Goal: Task Accomplishment & Management: Manage account settings

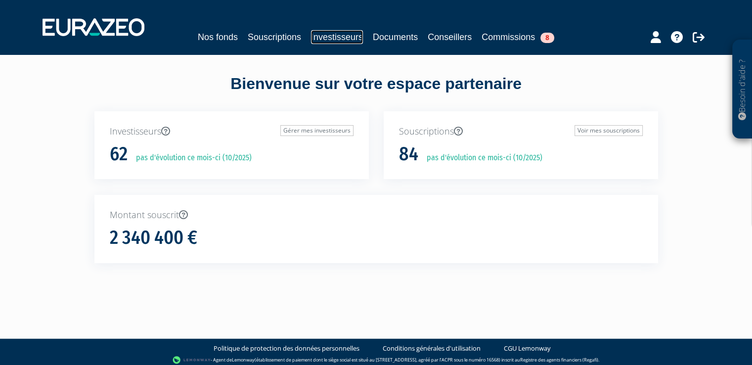
click at [347, 42] on link "Investisseurs" at bounding box center [337, 37] width 52 height 14
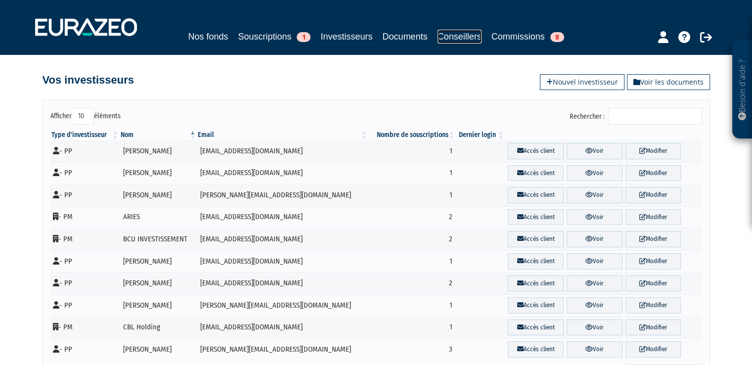
click at [471, 36] on link "Conseillers" at bounding box center [460, 37] width 44 height 14
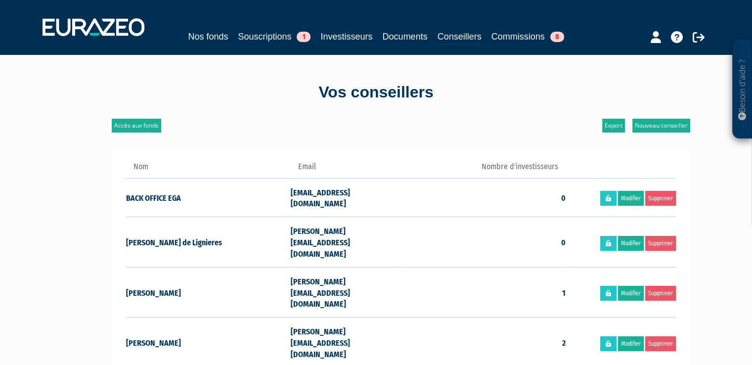
click at [330, 317] on td "[PERSON_NAME][EMAIL_ADDRESS][DOMAIN_NAME]" at bounding box center [346, 342] width 110 height 50
click at [624, 336] on link "Modifier" at bounding box center [631, 343] width 26 height 15
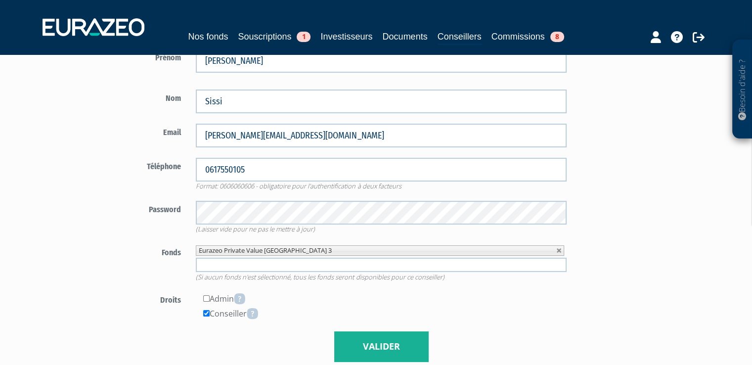
scroll to position [148, 0]
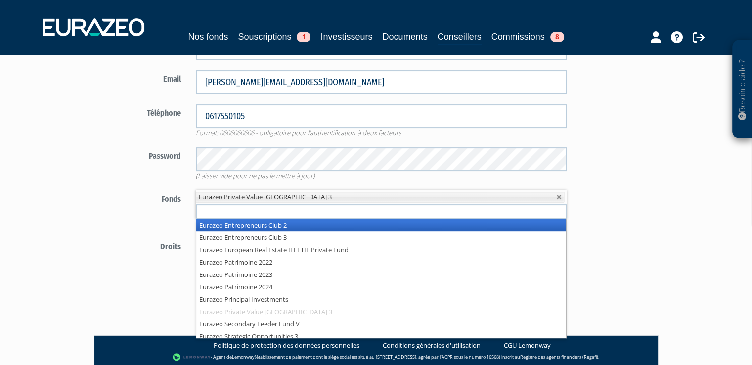
click at [542, 213] on input "text" at bounding box center [381, 211] width 371 height 14
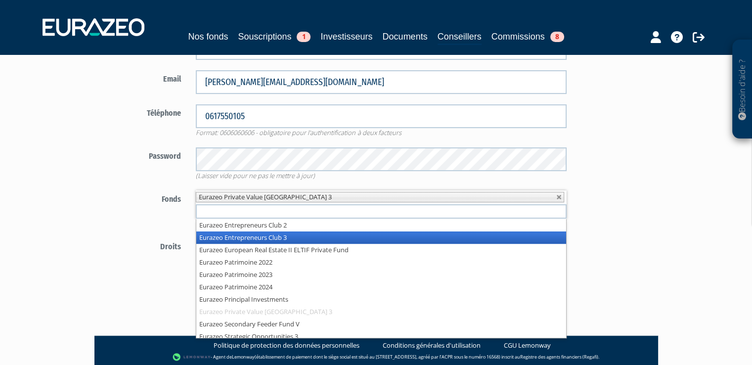
click at [287, 237] on li "Eurazeo Entrepreneurs Club 3" at bounding box center [381, 237] width 370 height 12
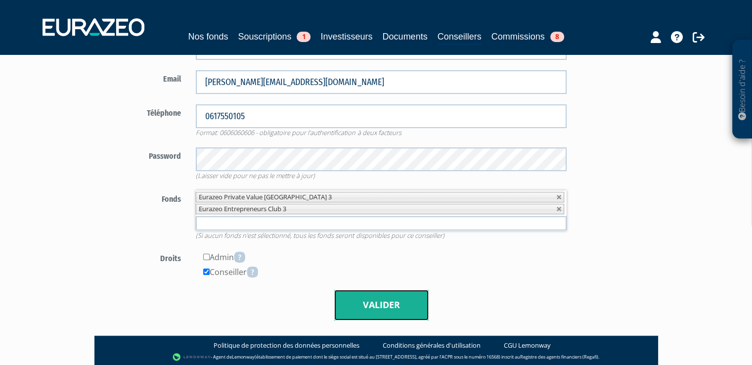
click at [357, 305] on button "Valider" at bounding box center [381, 305] width 94 height 31
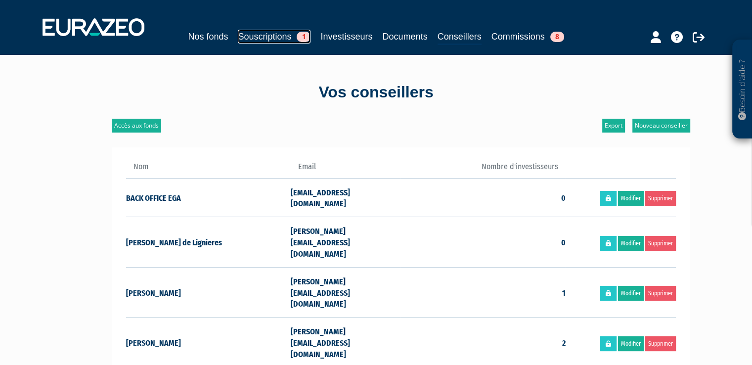
click at [279, 34] on link "Souscriptions 1" at bounding box center [274, 37] width 73 height 14
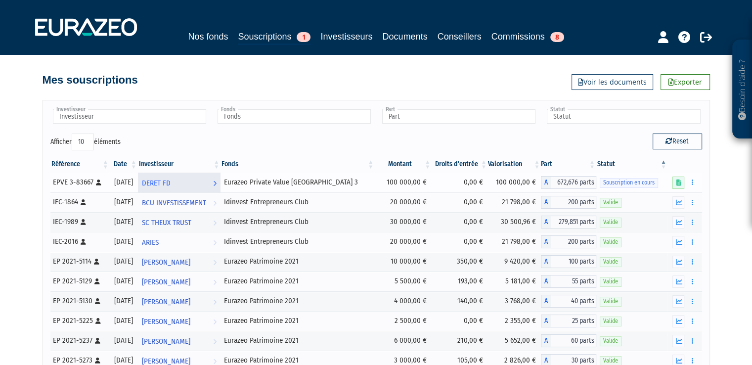
click at [171, 183] on span "DERET FD" at bounding box center [156, 183] width 29 height 18
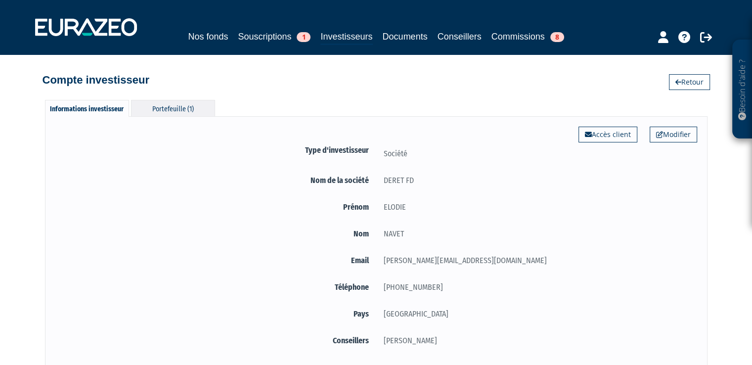
click at [183, 107] on div "Portefeuille (1)" at bounding box center [173, 108] width 84 height 16
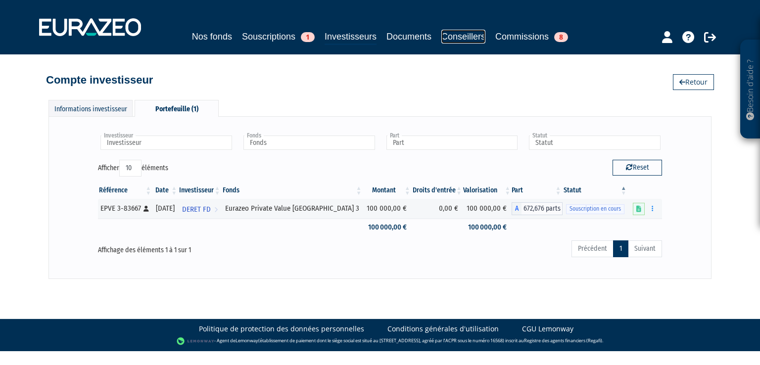
click at [482, 37] on link "Conseillers" at bounding box center [463, 37] width 44 height 14
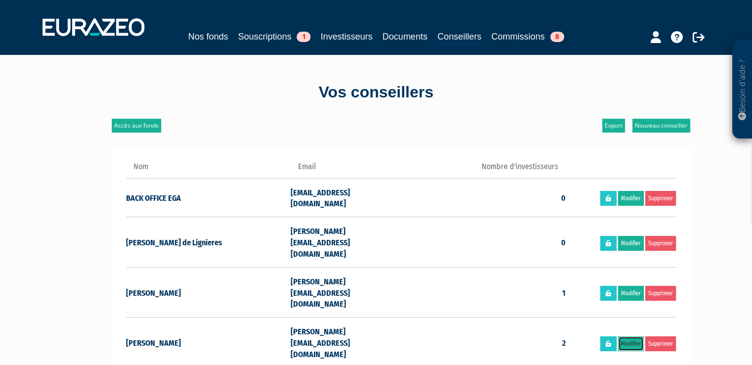
click at [634, 336] on link "Modifier" at bounding box center [631, 343] width 26 height 15
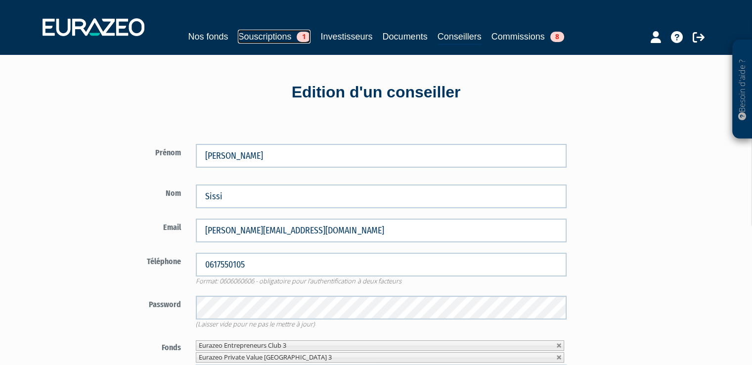
click at [271, 36] on link "Souscriptions 1" at bounding box center [274, 37] width 73 height 14
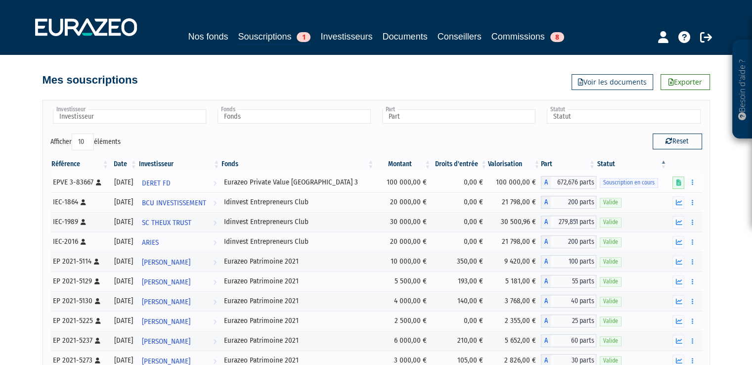
drag, startPoint x: 254, startPoint y: 181, endPoint x: 354, endPoint y: 186, distance: 100.0
click at [354, 186] on td "Eurazeo Private Value [GEOGRAPHIC_DATA] 3" at bounding box center [298, 183] width 154 height 20
copy div "Eurazeo Private Value [GEOGRAPHIC_DATA] 3"
